Goal: Information Seeking & Learning: Learn about a topic

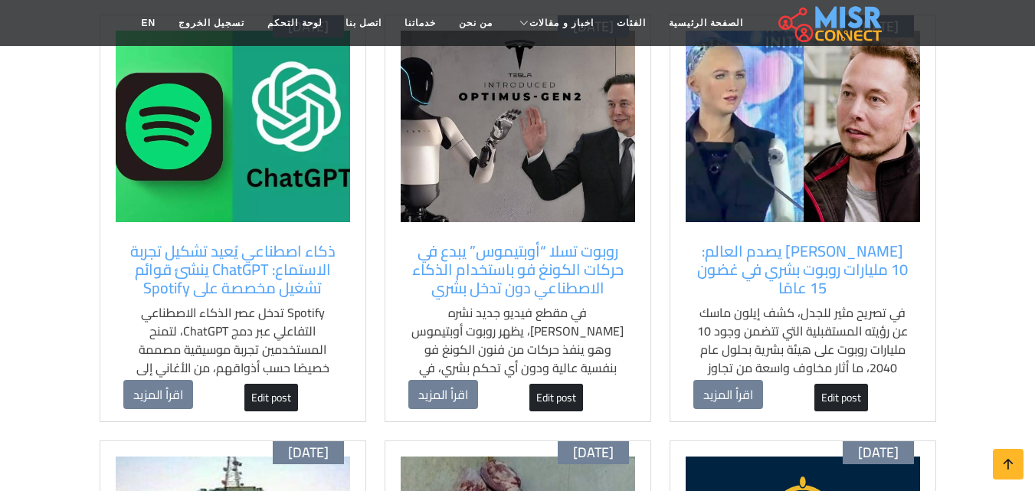
scroll to position [153, 0]
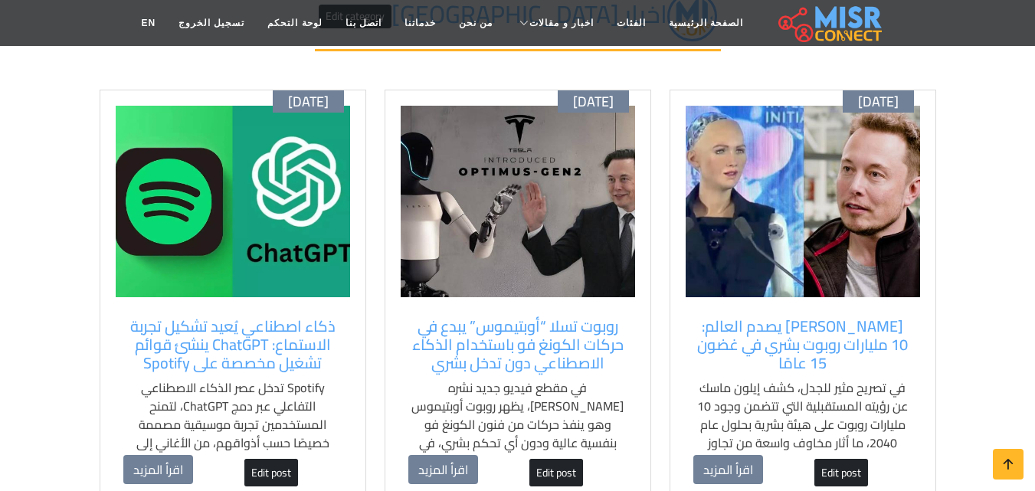
click at [813, 234] on img at bounding box center [802, 201] width 234 height 191
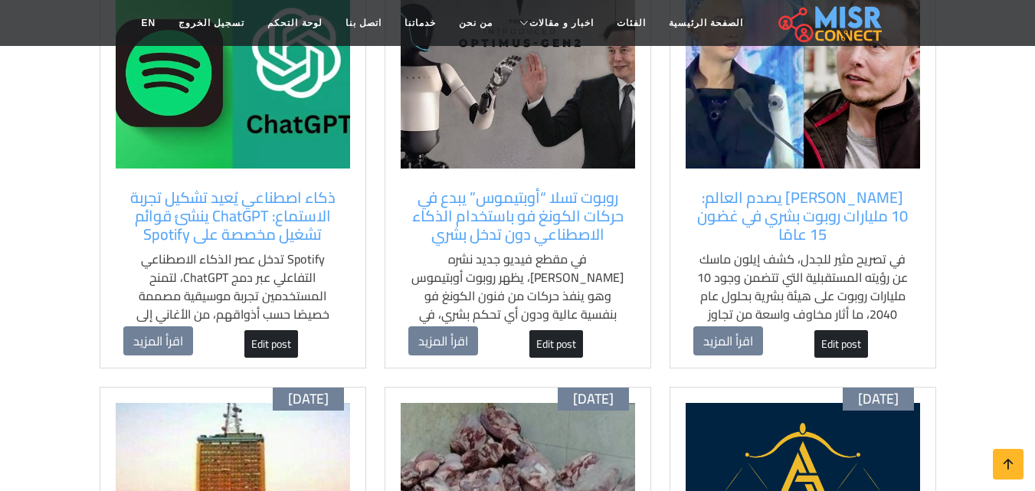
scroll to position [306, 0]
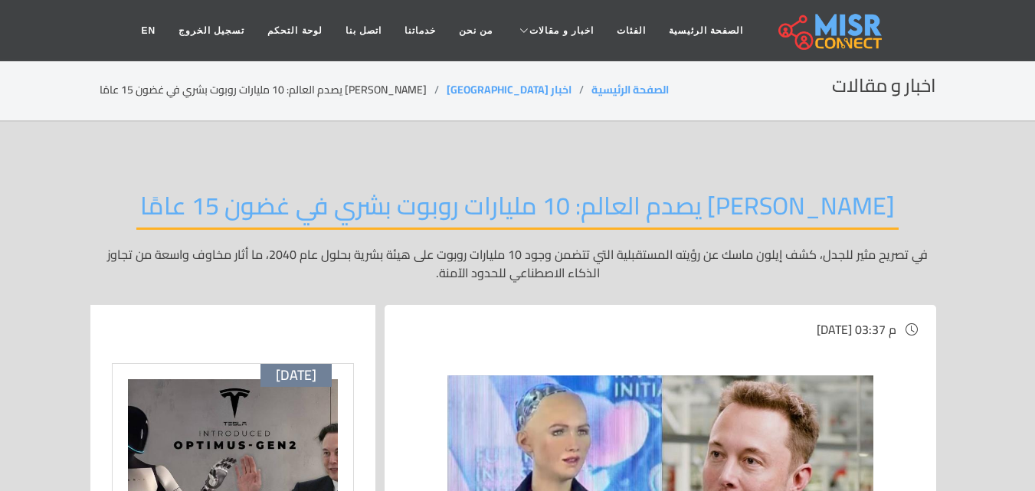
click at [904, 192] on div "[PERSON_NAME] يصدم العالم: 10 مليارات روبوت بشري في غضون 15 عامًا في تصريح مثير…" at bounding box center [518, 236] width 836 height 137
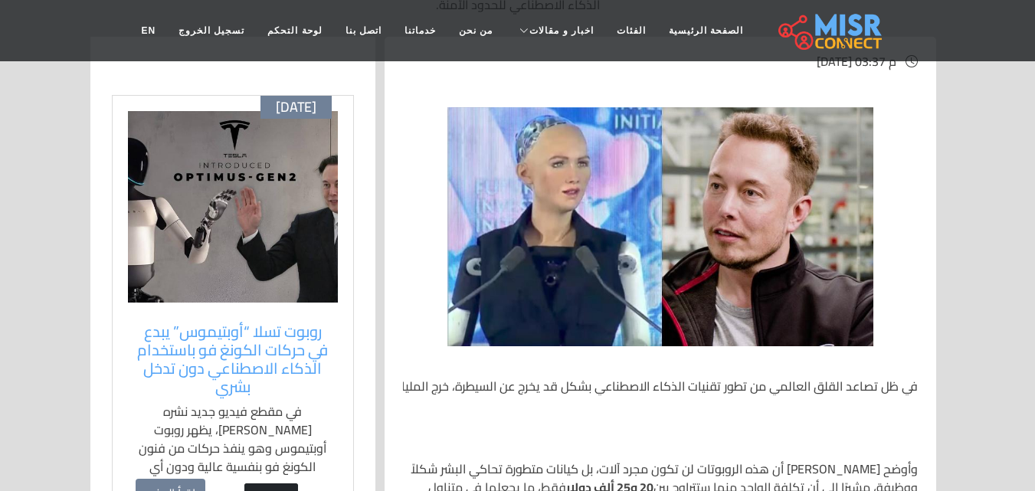
scroll to position [77, 0]
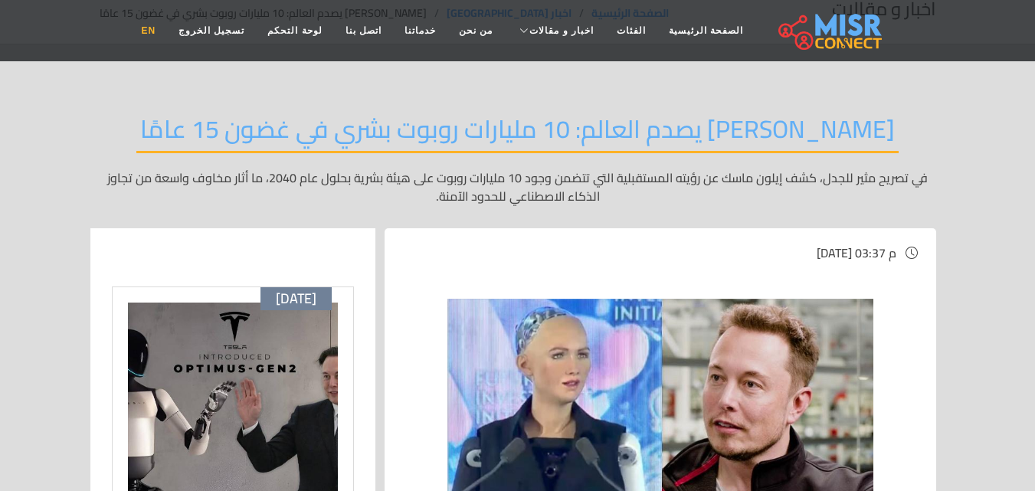
click at [167, 27] on link "EN" at bounding box center [148, 30] width 38 height 29
